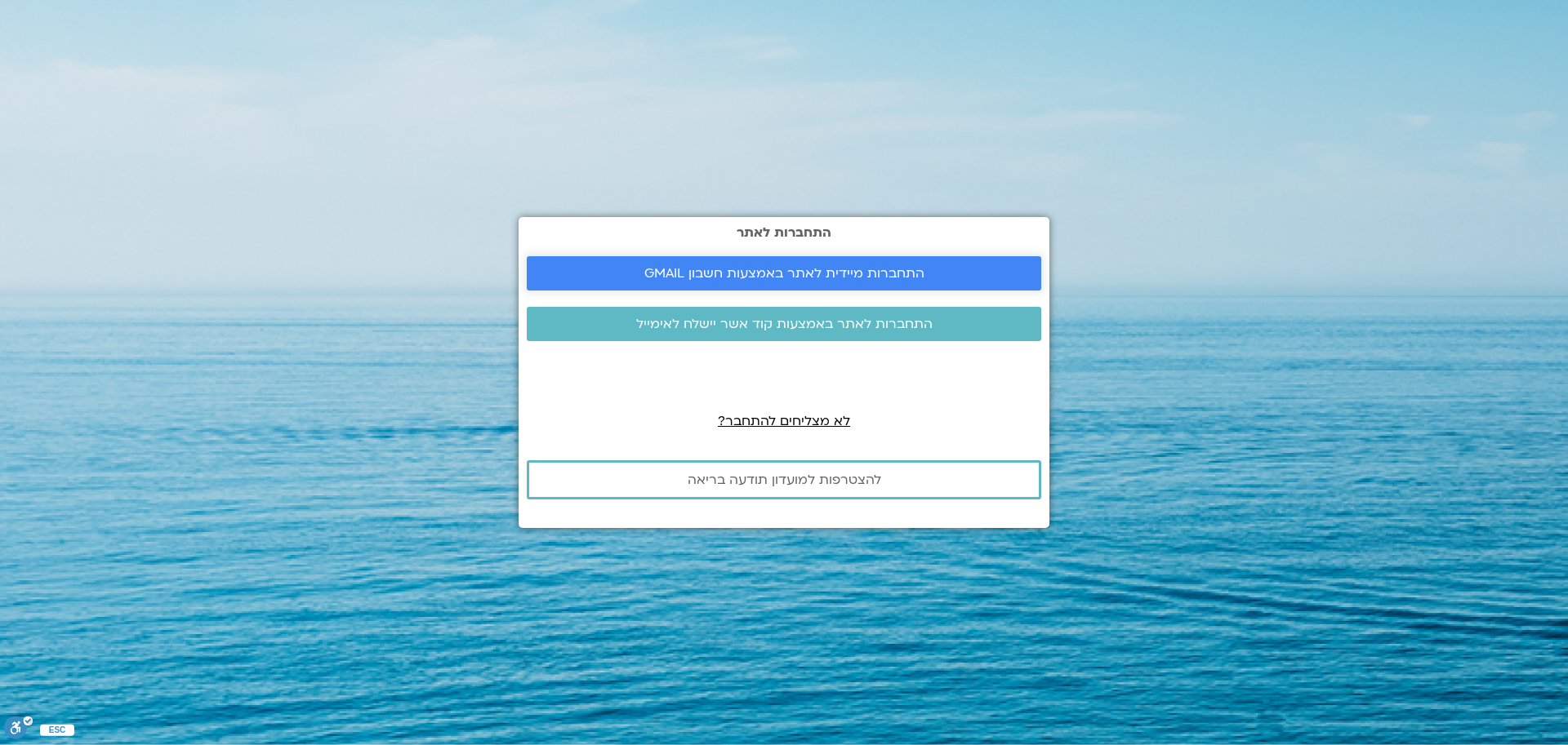
click at [862, 270] on span "התחברות מיידית לאתר באמצעות חשבון GMAIL" at bounding box center [784, 273] width 280 height 15
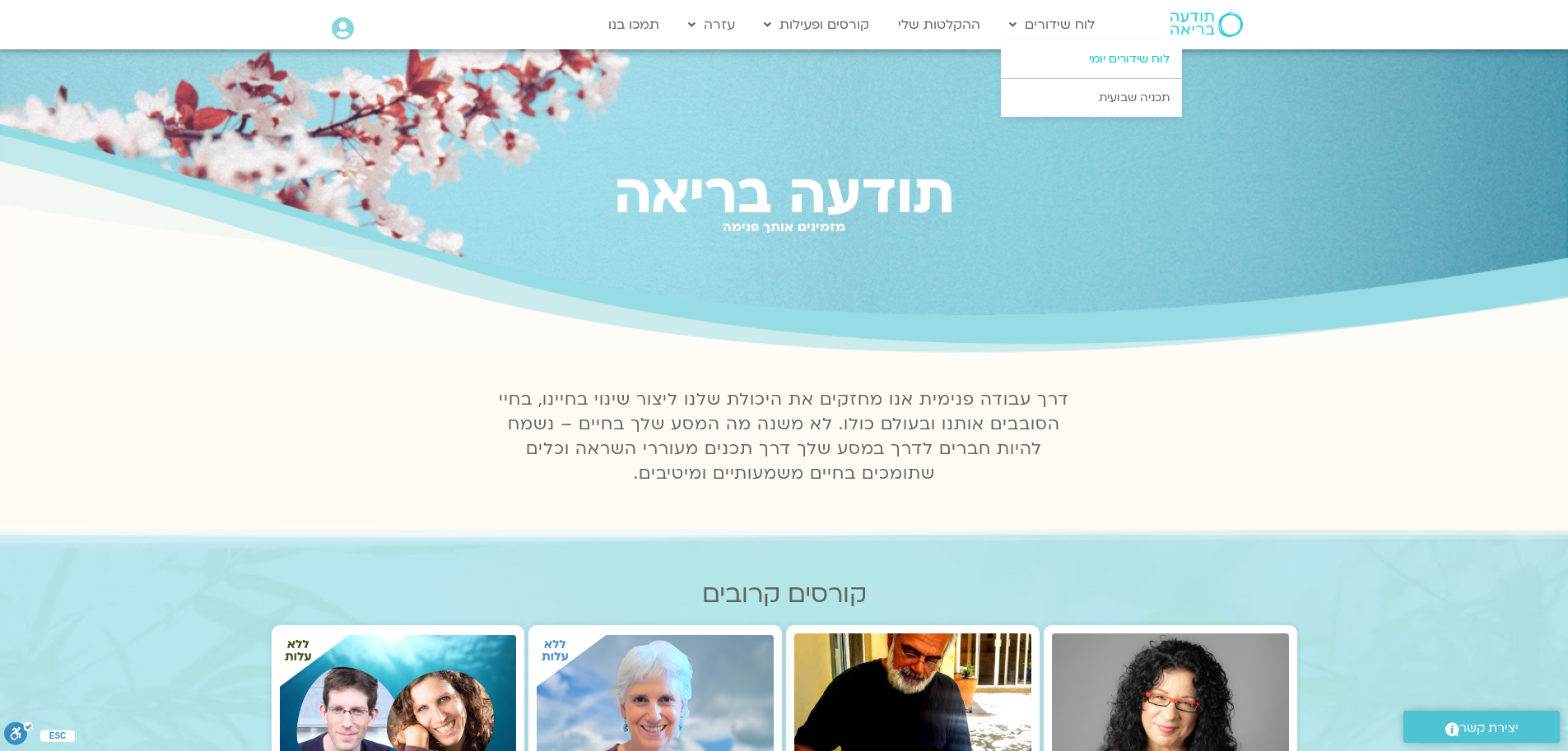
click at [1099, 60] on link "לוח שידורים יומי" at bounding box center [1091, 59] width 181 height 37
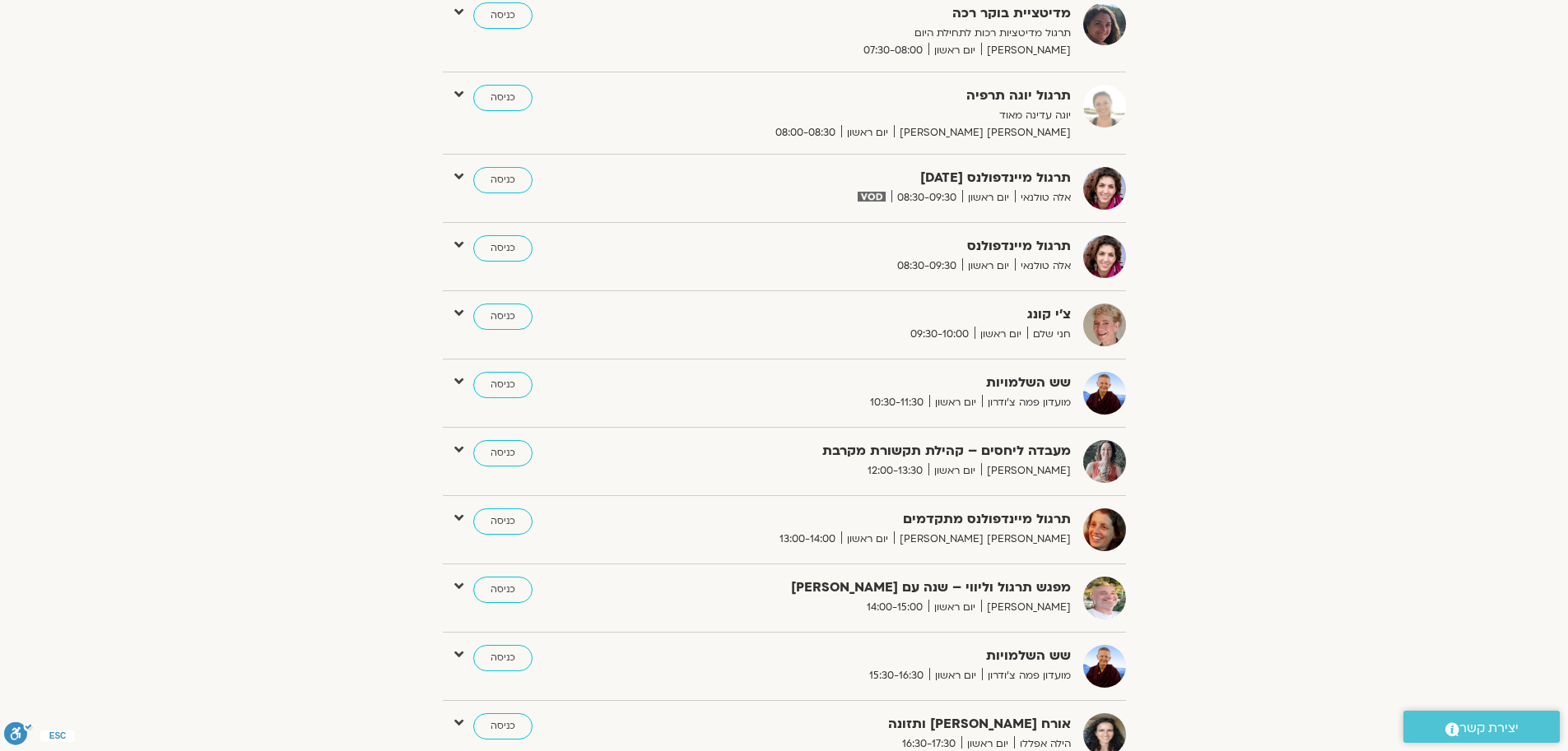
scroll to position [603, 0]
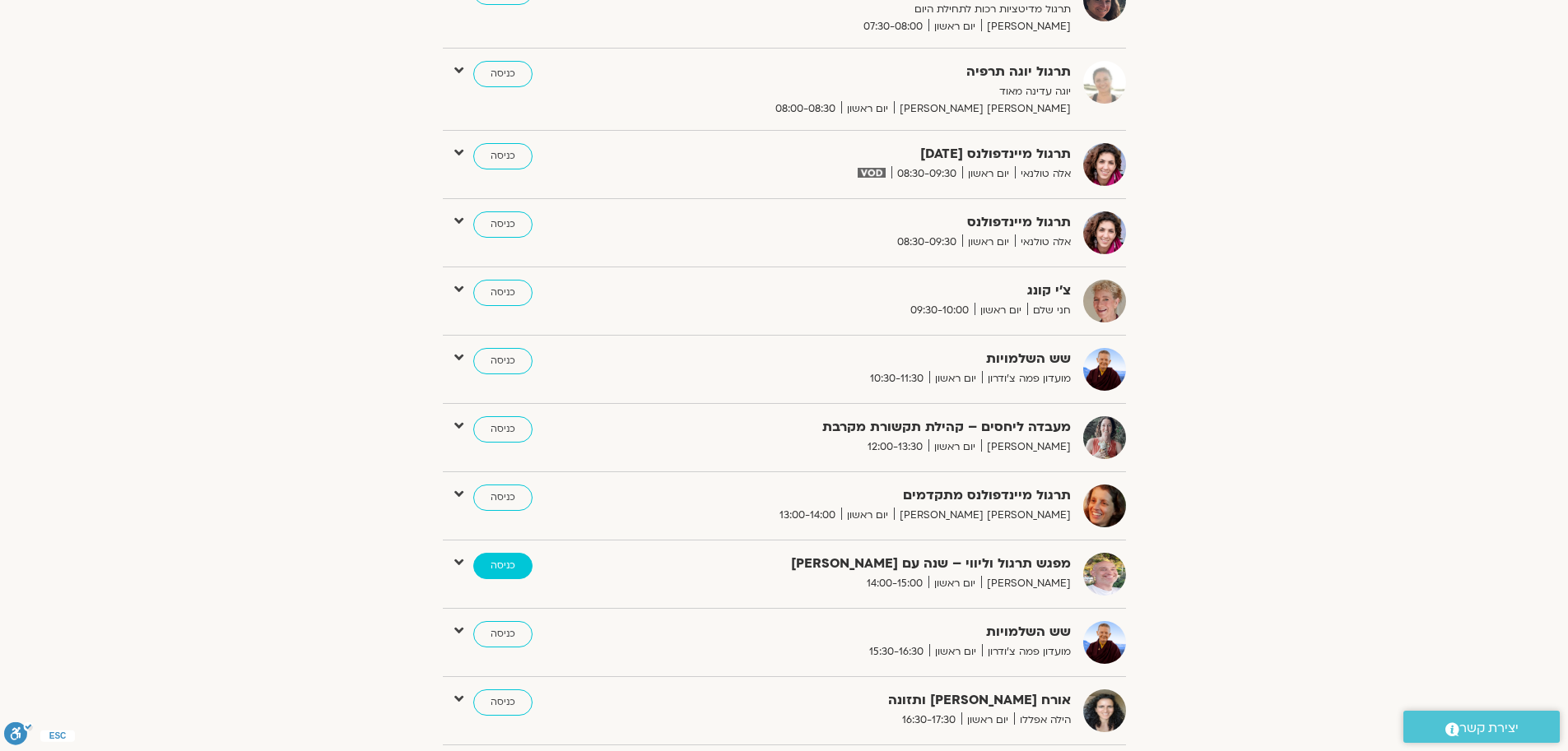
click at [502, 565] on link "כניסה" at bounding box center [502, 566] width 59 height 27
